Goal: Task Accomplishment & Management: Manage account settings

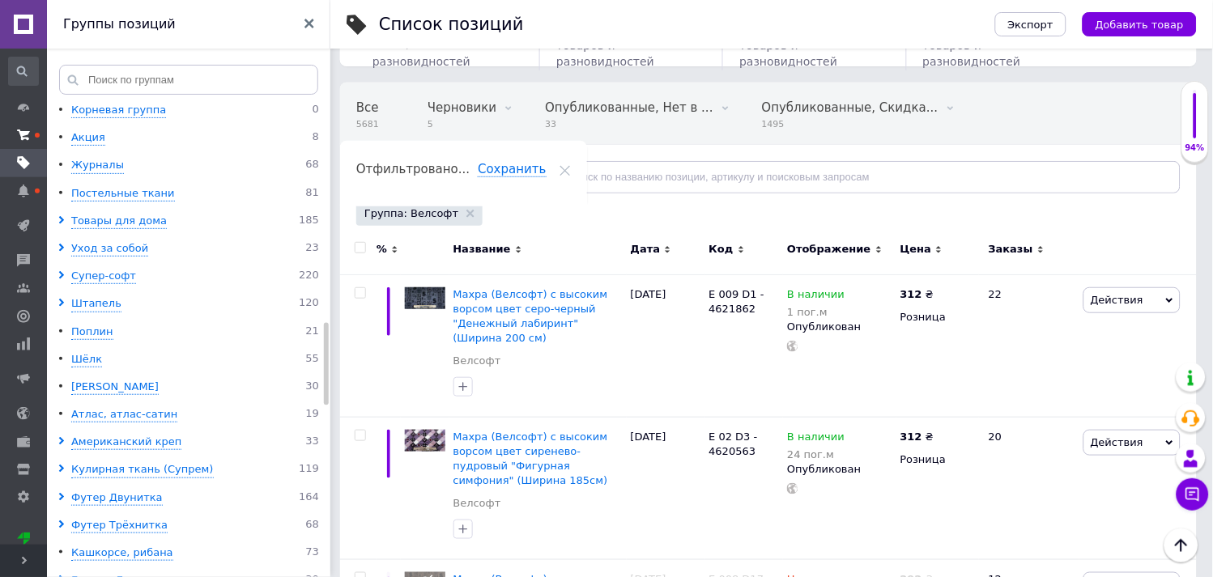
scroll to position [0, 82]
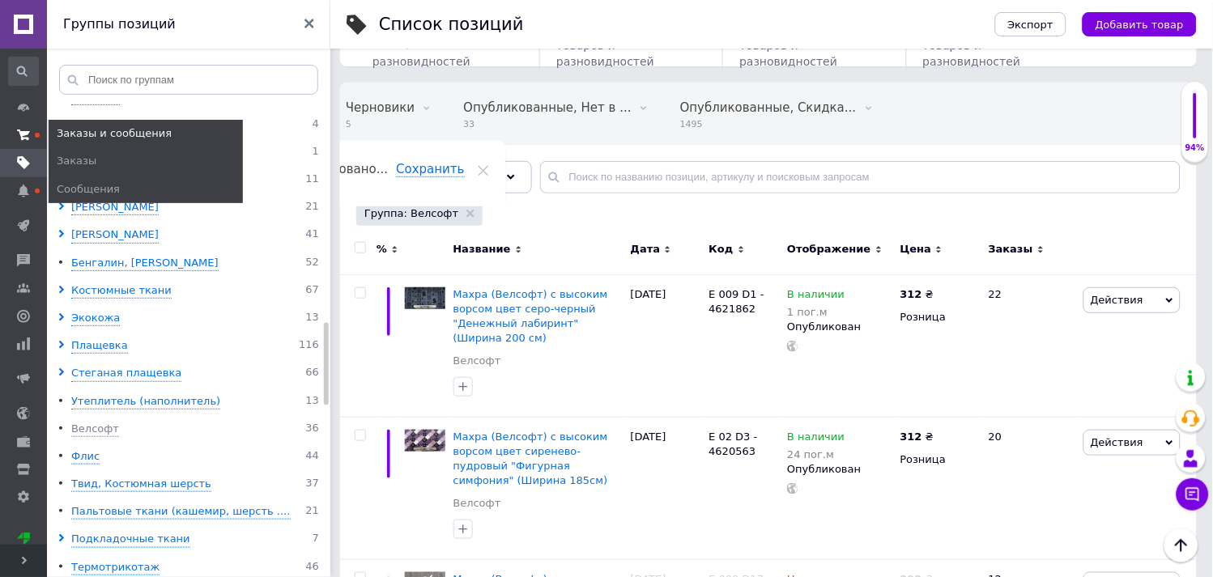
click at [29, 131] on icon at bounding box center [23, 135] width 13 height 13
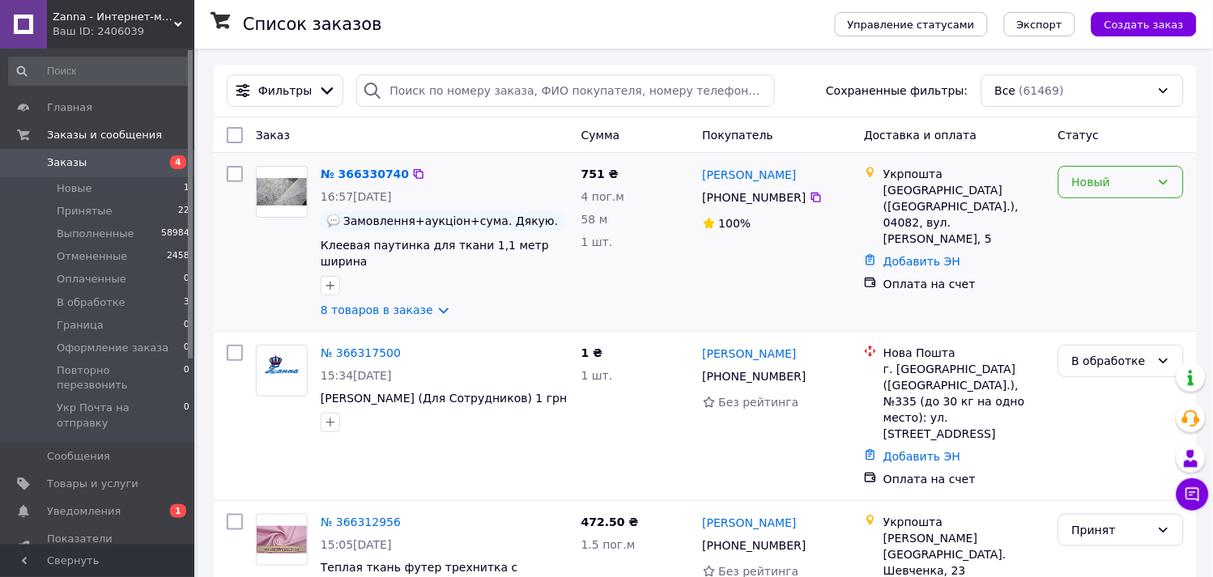
click at [1124, 183] on div "Новый" at bounding box center [1111, 182] width 79 height 18
click at [1121, 216] on li "Принят" at bounding box center [1122, 218] width 124 height 29
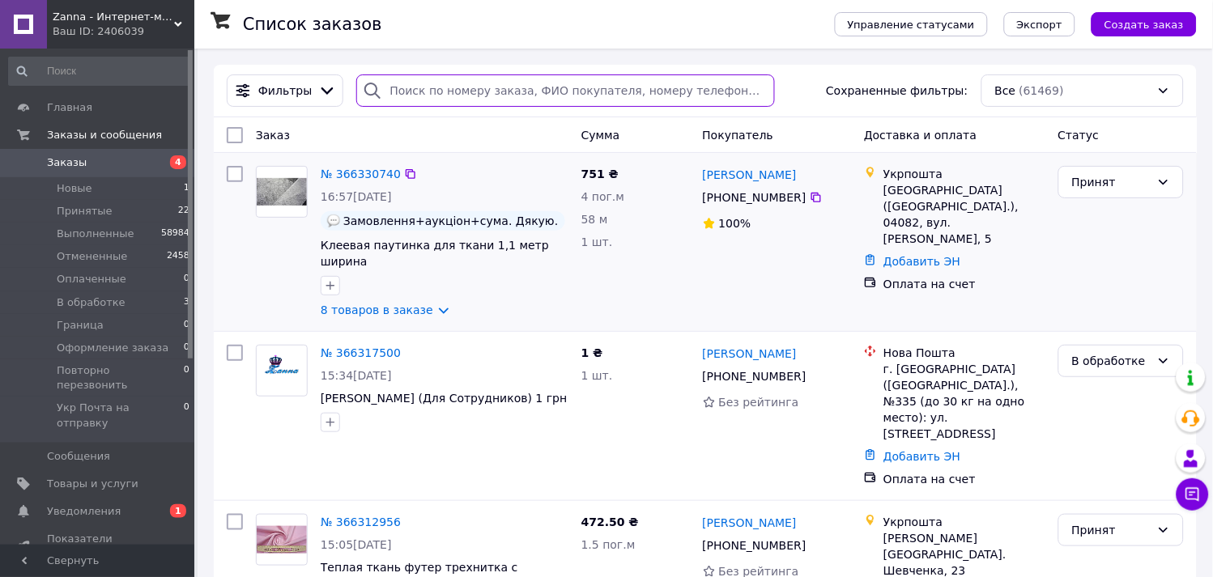
click at [682, 91] on input "search" at bounding box center [565, 91] width 418 height 32
paste input "[PHONE_NUMBER]"
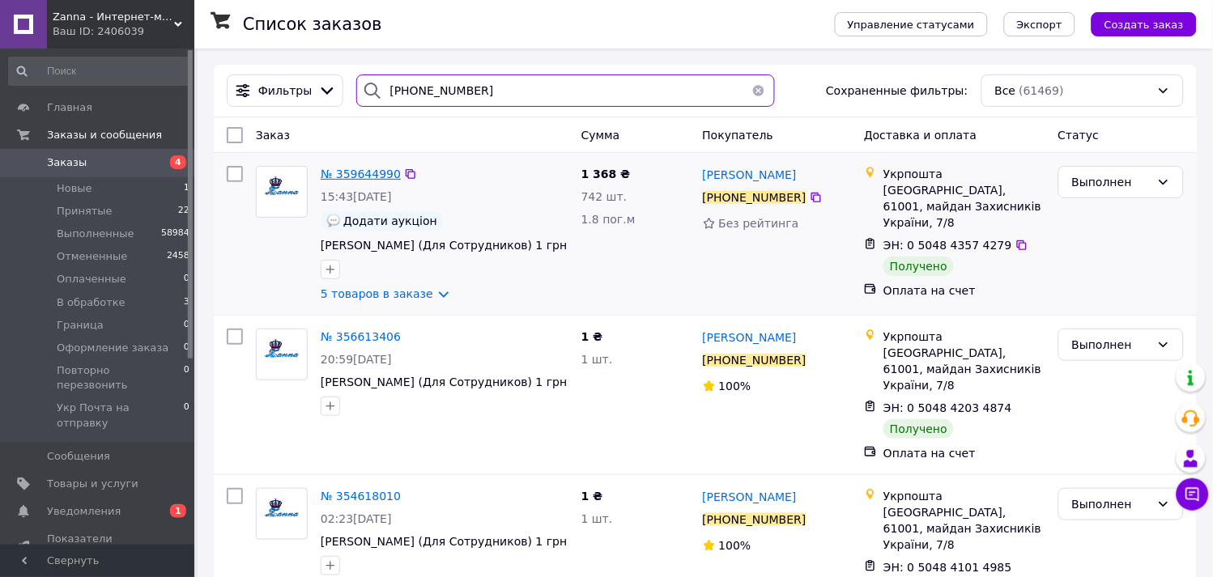
type input "[PHONE_NUMBER]"
click at [361, 173] on span "№ 359644990" at bounding box center [361, 174] width 80 height 13
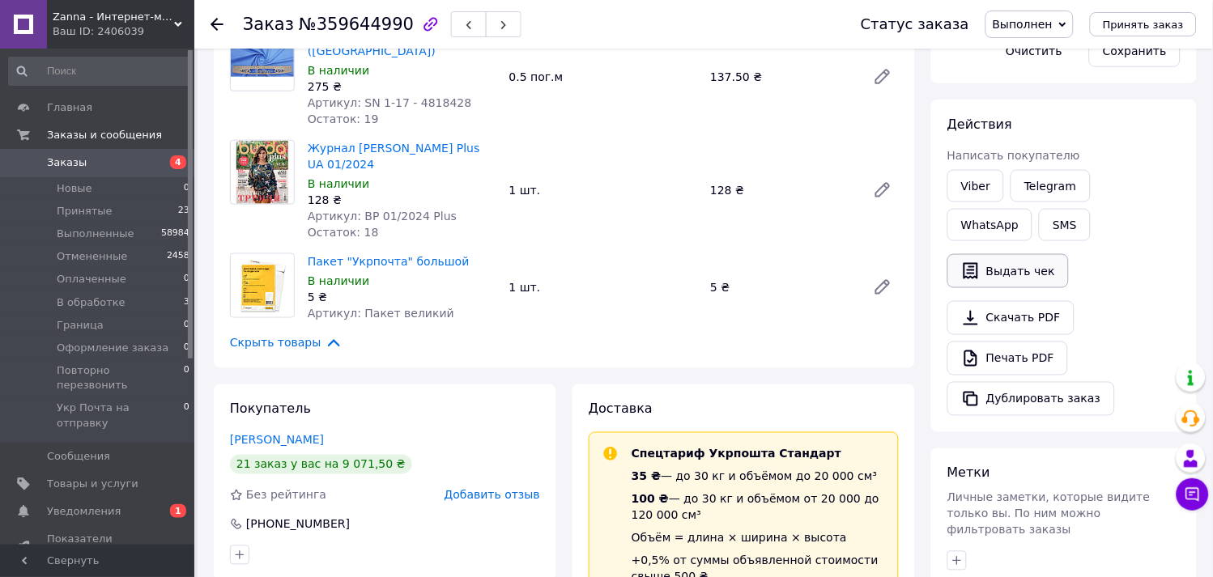
scroll to position [360, 0]
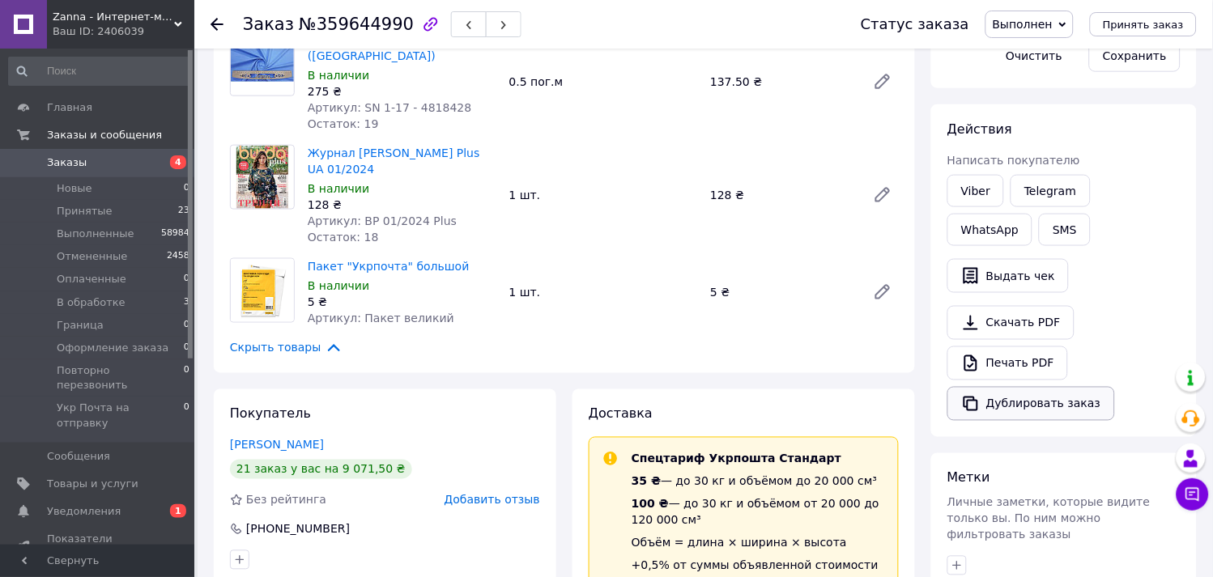
click at [1017, 401] on button "Дублировать заказ" at bounding box center [1032, 404] width 168 height 34
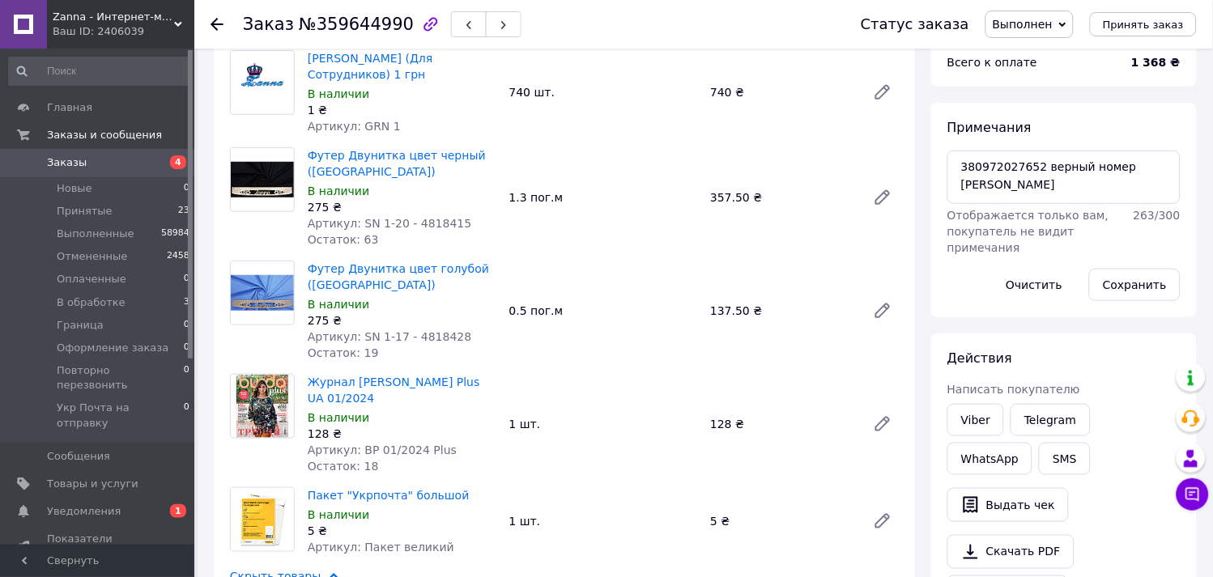
scroll to position [90, 0]
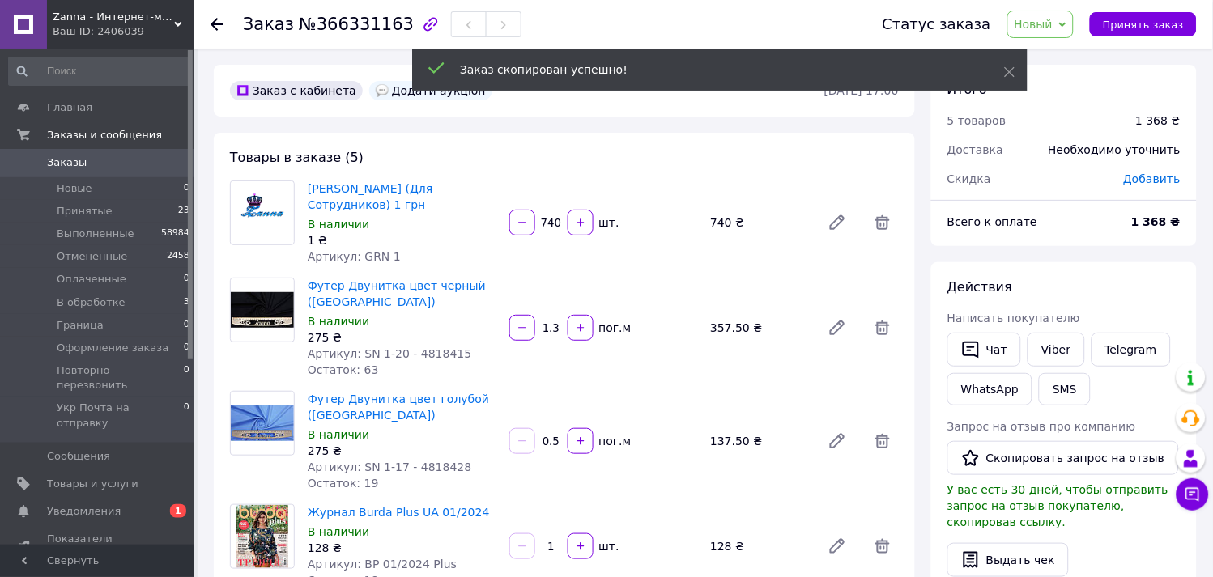
click at [1054, 29] on span "Новый" at bounding box center [1034, 24] width 39 height 13
click at [1054, 144] on li "В обработке" at bounding box center [1079, 154] width 143 height 24
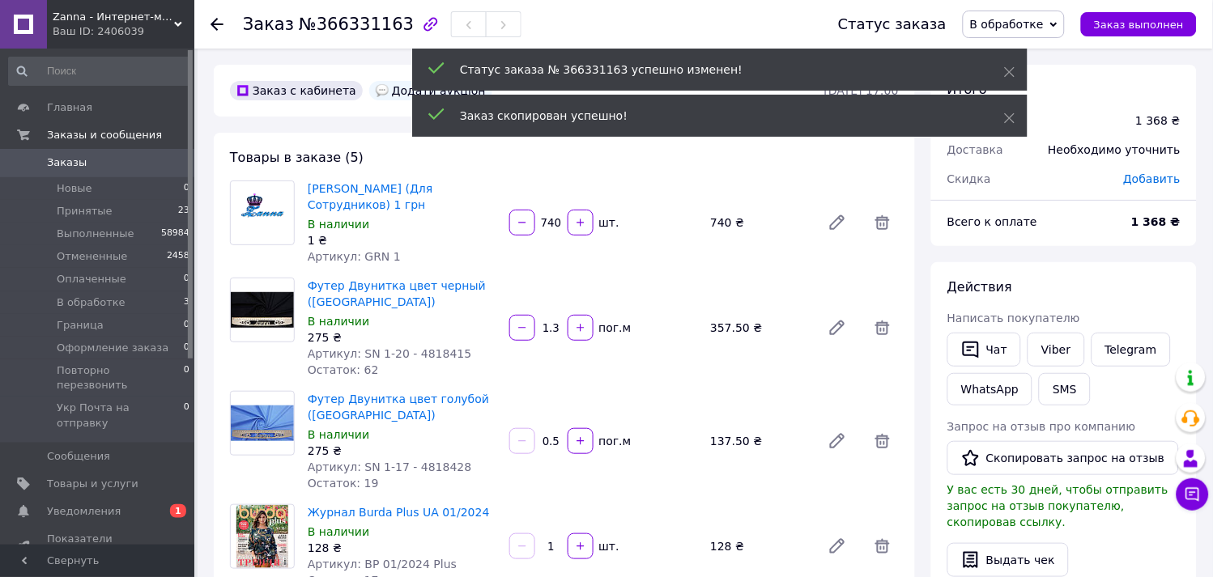
drag, startPoint x: 876, startPoint y: 443, endPoint x: 892, endPoint y: 357, distance: 87.4
click at [876, 441] on icon at bounding box center [882, 441] width 19 height 19
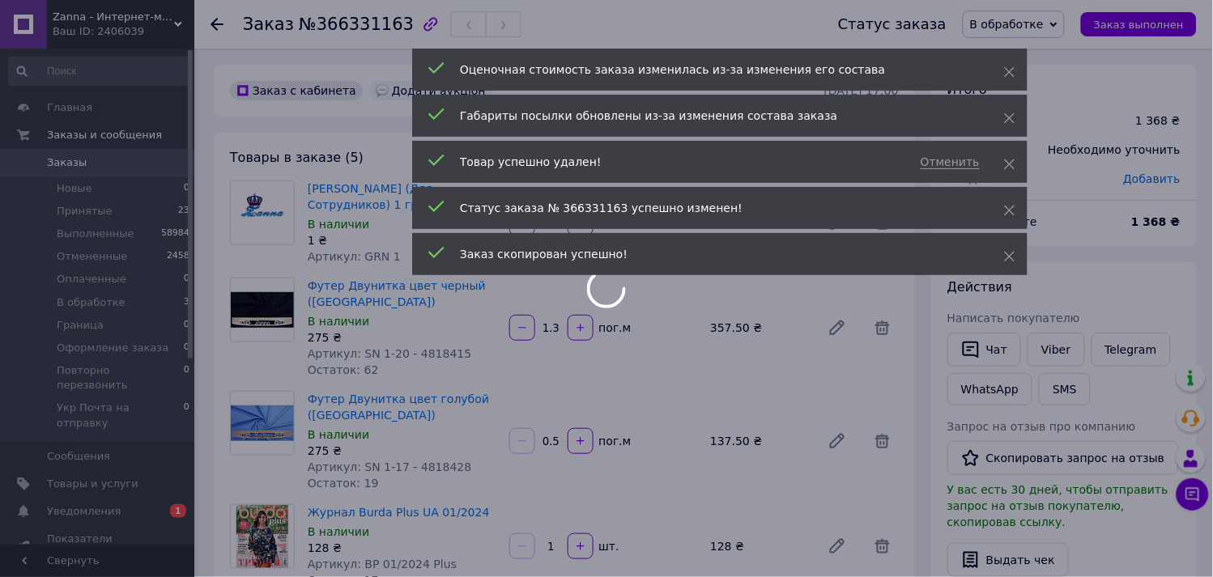
click at [880, 330] on div at bounding box center [606, 288] width 1213 height 577
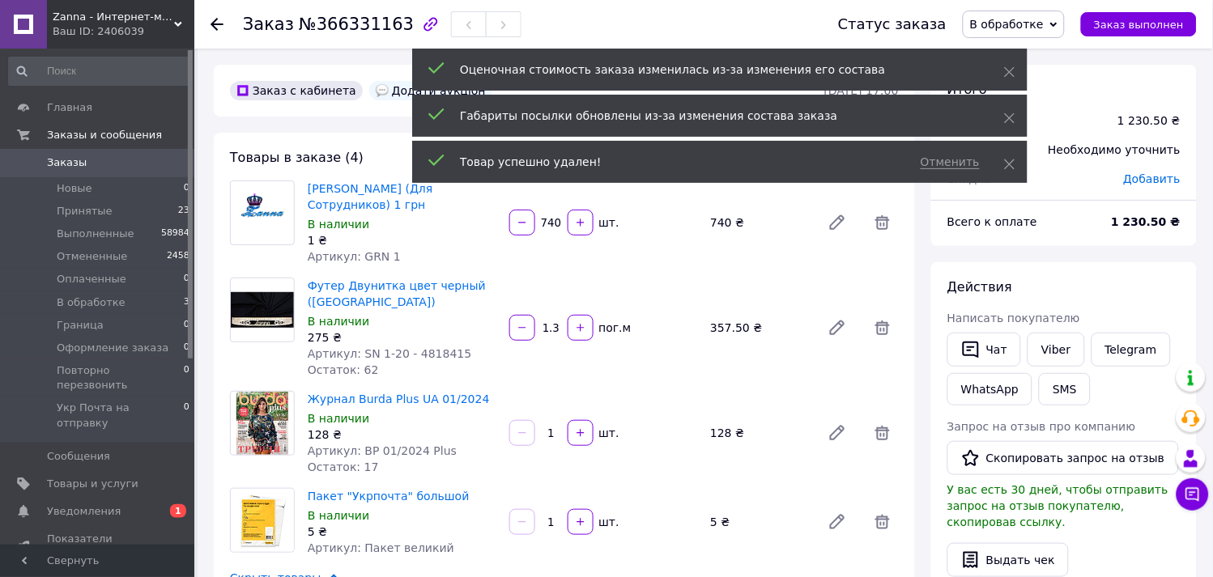
drag, startPoint x: 884, startPoint y: 522, endPoint x: 885, endPoint y: 481, distance: 41.3
click at [884, 513] on icon at bounding box center [882, 522] width 19 height 19
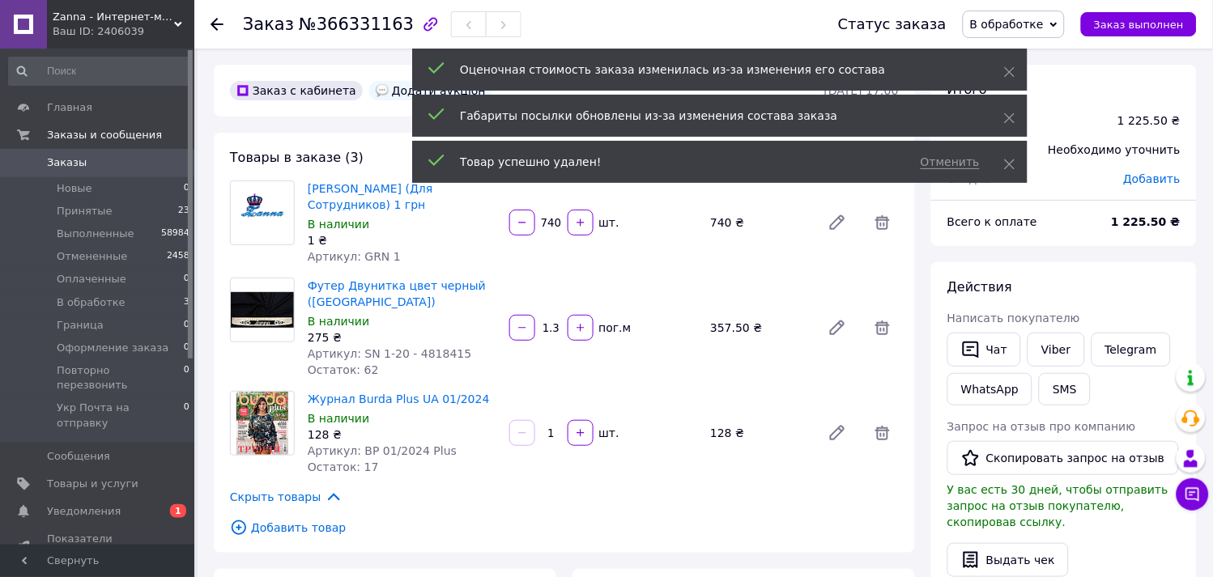
click at [881, 432] on icon at bounding box center [882, 433] width 19 height 19
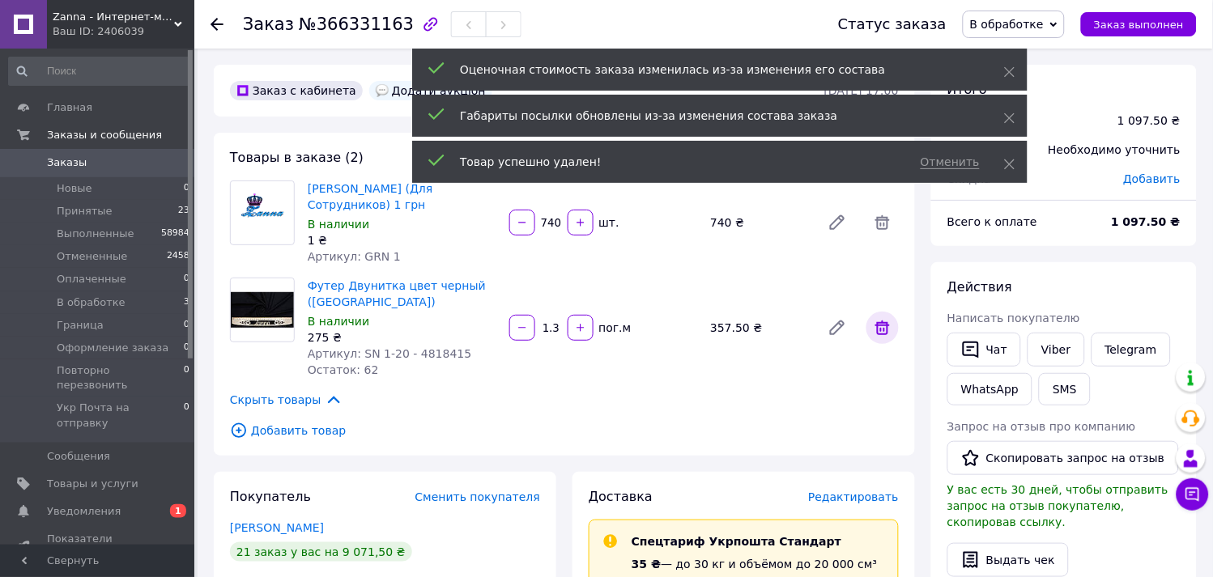
click at [883, 332] on icon at bounding box center [882, 327] width 19 height 19
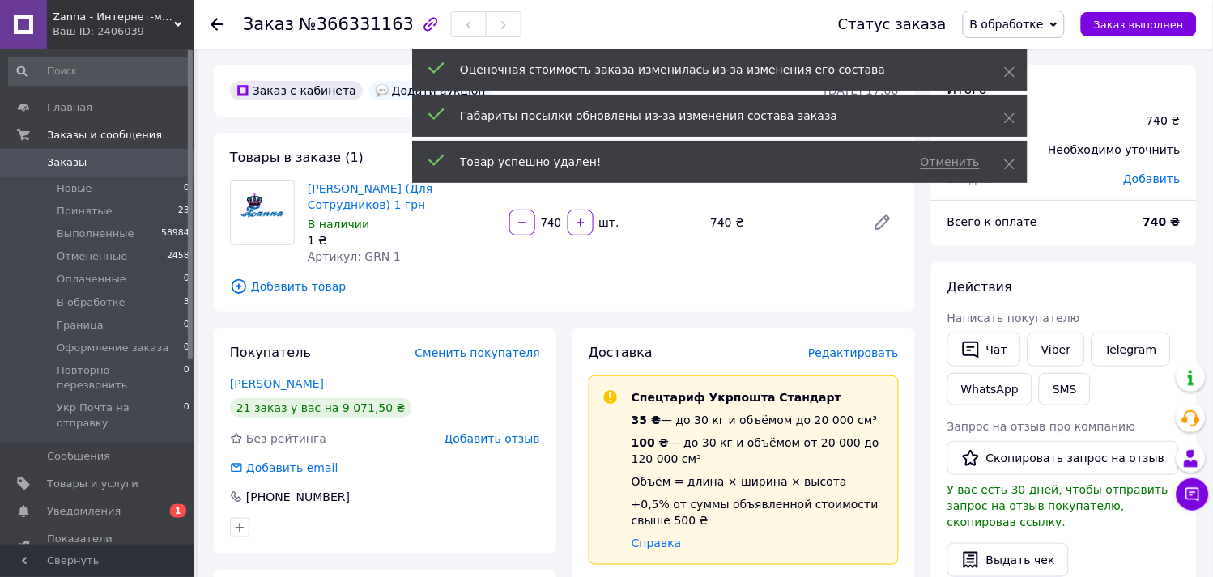
click at [548, 224] on input "740" at bounding box center [552, 223] width 26 height 12
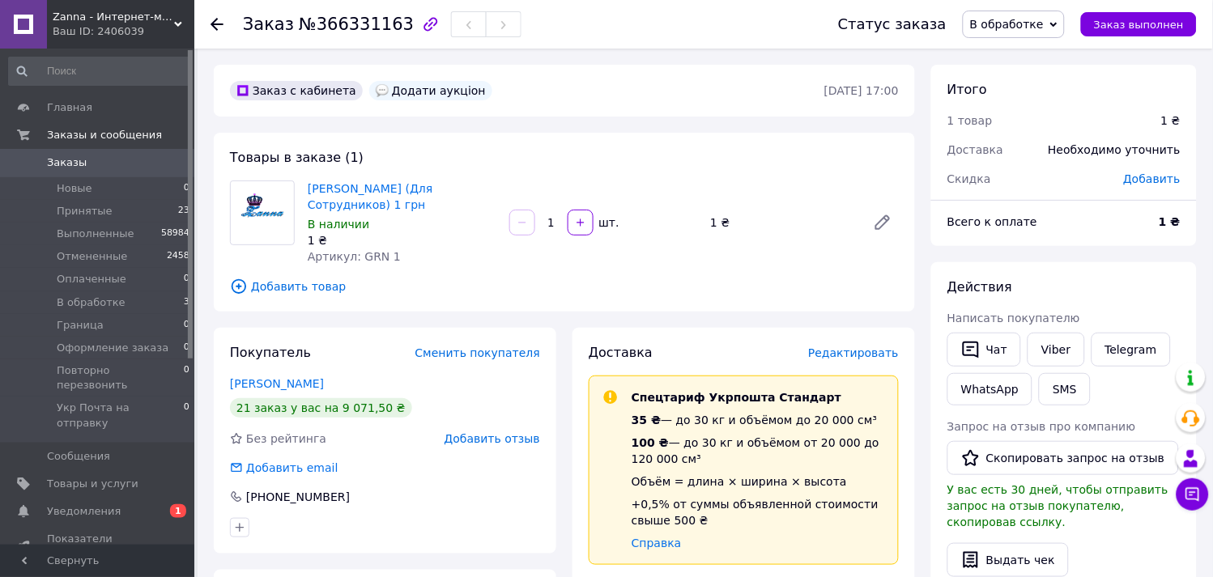
type input "1"
click at [1054, 33] on span "В обработке" at bounding box center [1014, 25] width 102 height 28
click at [790, 30] on div "Заказ №366331163" at bounding box center [524, 24] width 563 height 49
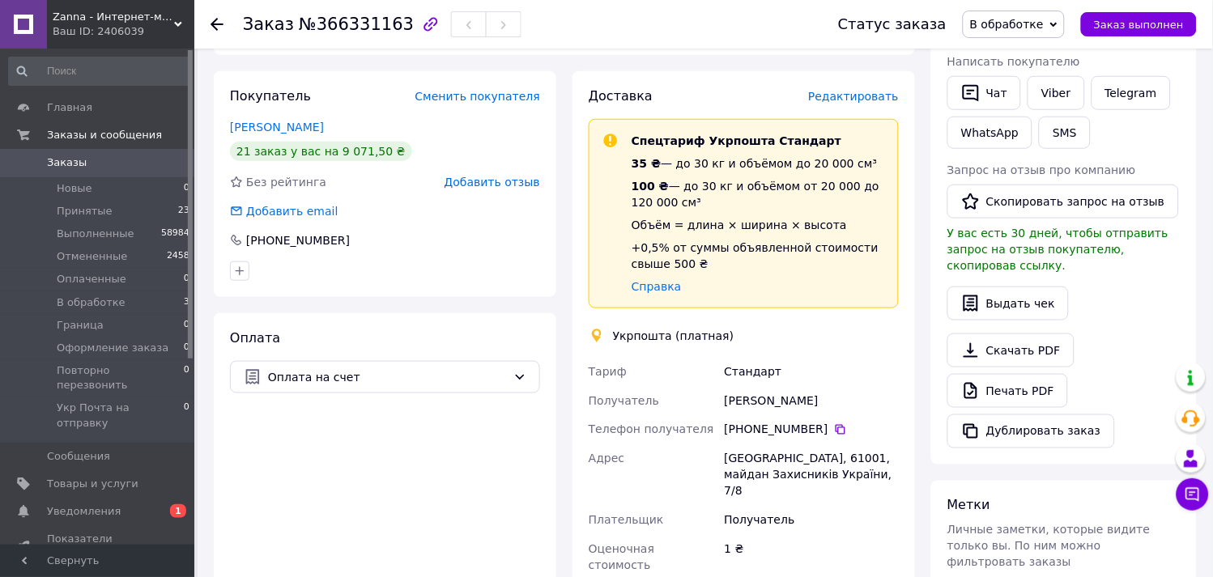
scroll to position [449, 0]
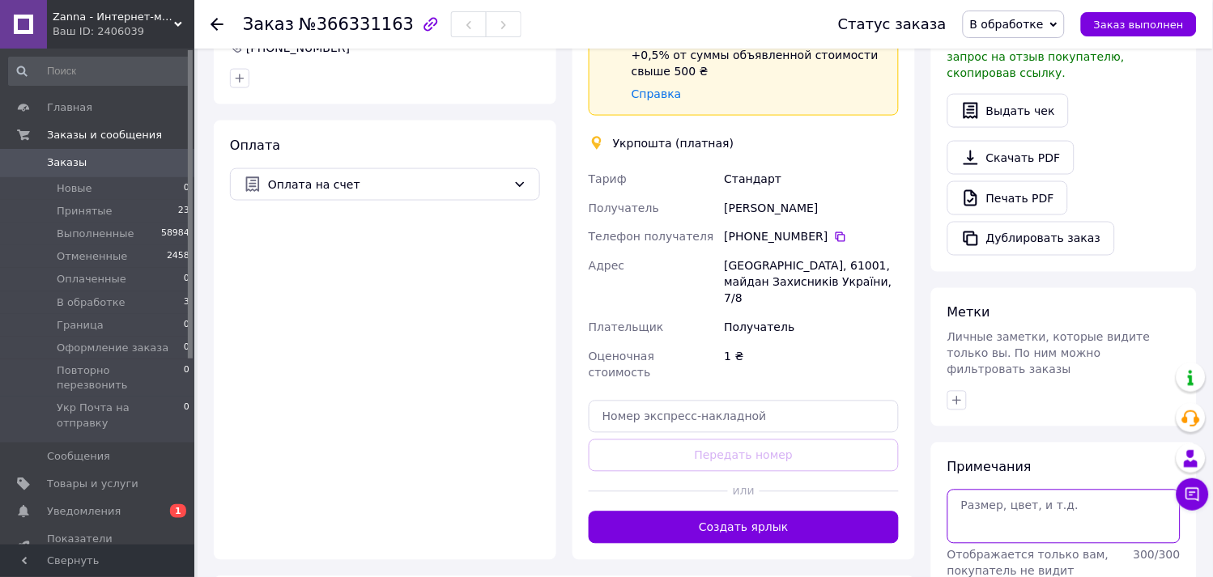
click at [1030, 497] on textarea at bounding box center [1064, 516] width 233 height 53
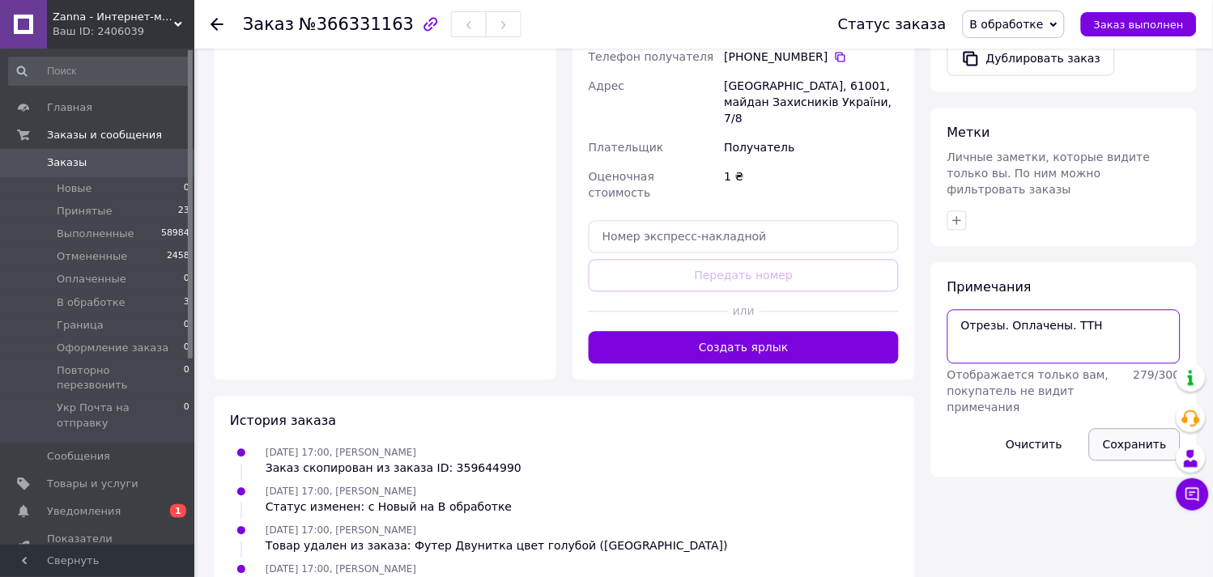
type textarea "Отрезы. Оплачены. ТТН"
click at [1137, 429] on button "Сохранить" at bounding box center [1135, 445] width 92 height 32
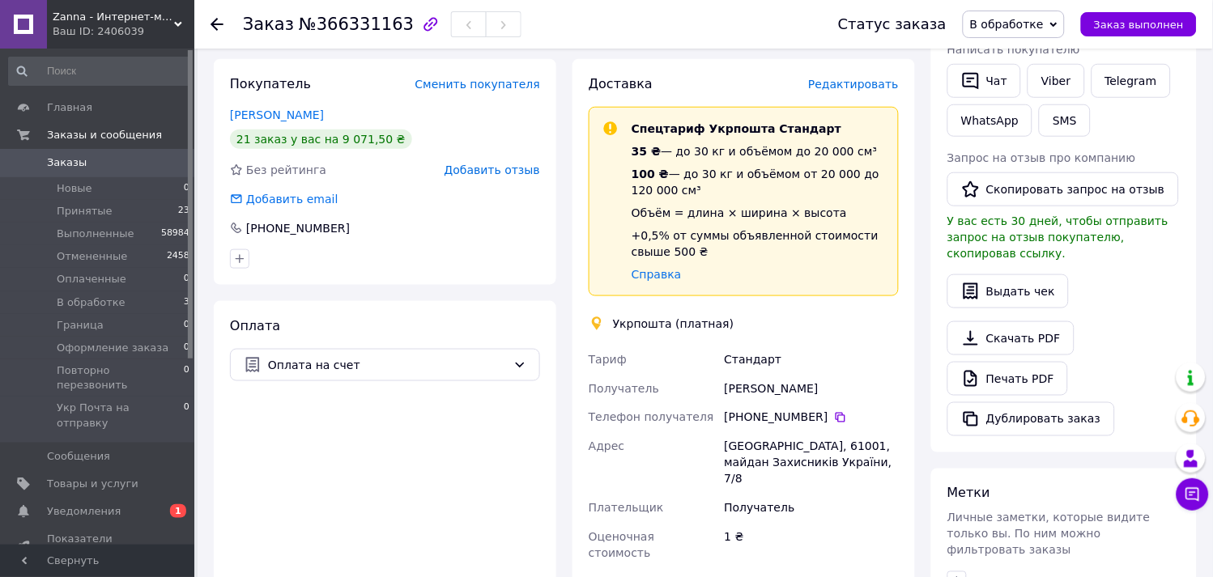
scroll to position [539, 0]
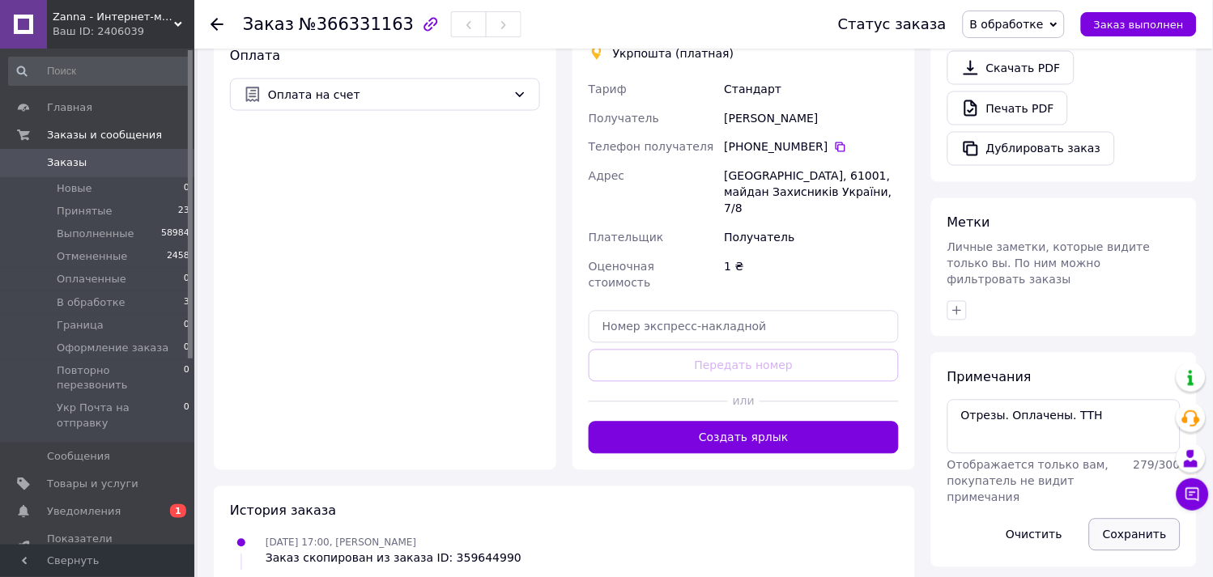
click at [1128, 519] on button "Сохранить" at bounding box center [1135, 535] width 92 height 32
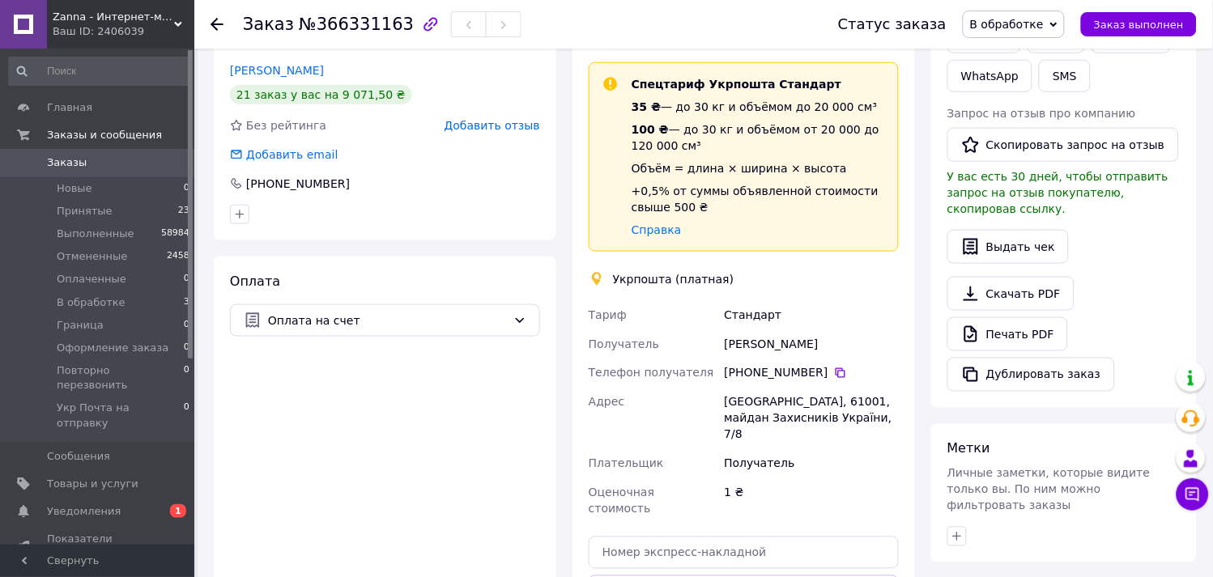
scroll to position [81, 0]
